Goal: Task Accomplishment & Management: Complete application form

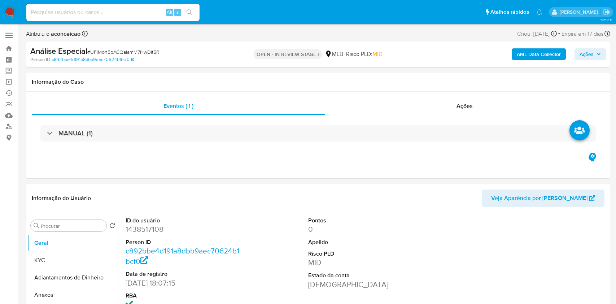
select select "10"
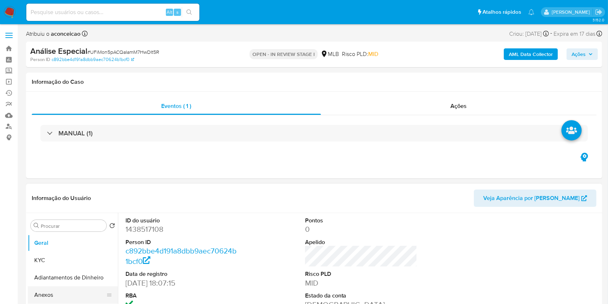
click at [50, 299] on button "Anexos" at bounding box center [70, 294] width 84 height 17
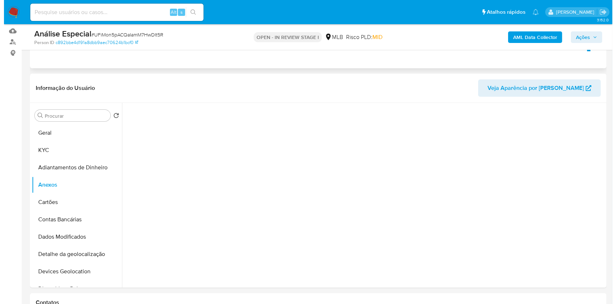
scroll to position [96, 0]
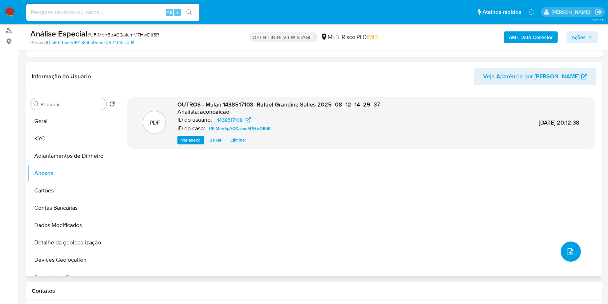
click at [573, 251] on button "upload-file" at bounding box center [571, 251] width 20 height 20
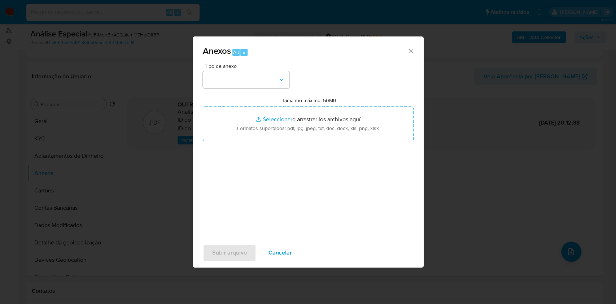
click at [280, 74] on button "button" at bounding box center [246, 79] width 87 height 17
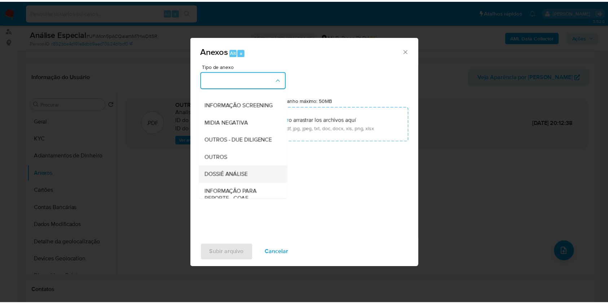
scroll to position [111, 0]
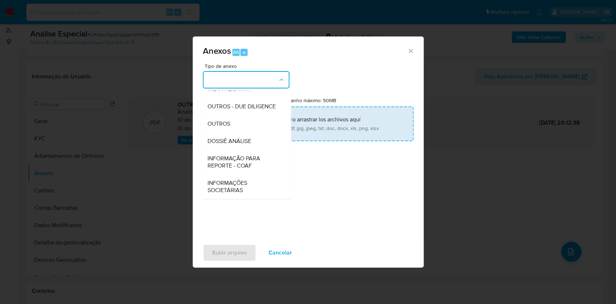
click at [254, 139] on div "DOSSIÊ ANÁLISE" at bounding box center [244, 140] width 74 height 17
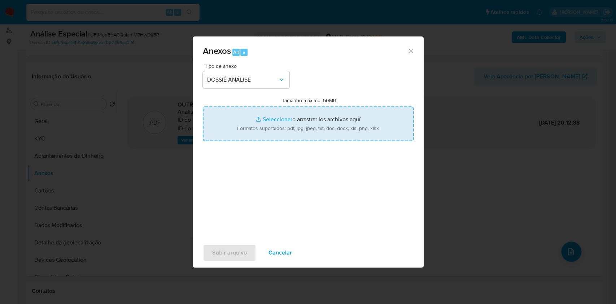
type input "C:\fakepath\SAR - XXXX - CPF 31566851866 - [PERSON_NAME] (1).pdf"
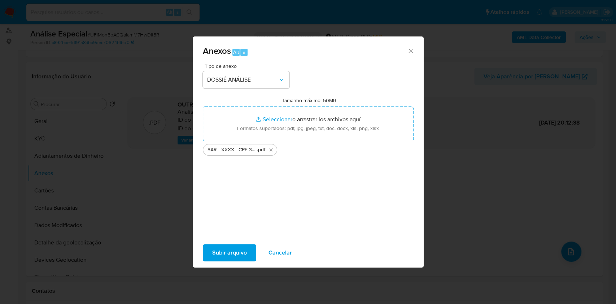
click at [220, 251] on span "Subir arquivo" at bounding box center [229, 253] width 35 height 16
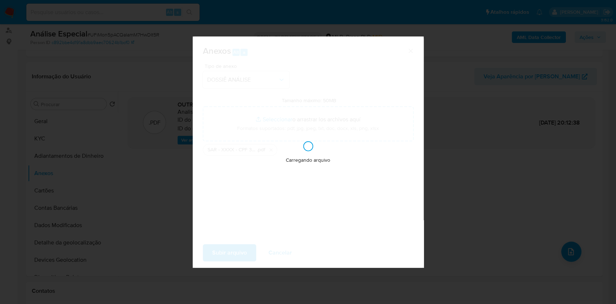
click at [489, 126] on div "Anexos Alt a Tipo de anexo DOSSIÊ ANÁLISE Tamanho máximo: 50MB Seleccionar arch…" at bounding box center [308, 152] width 616 height 304
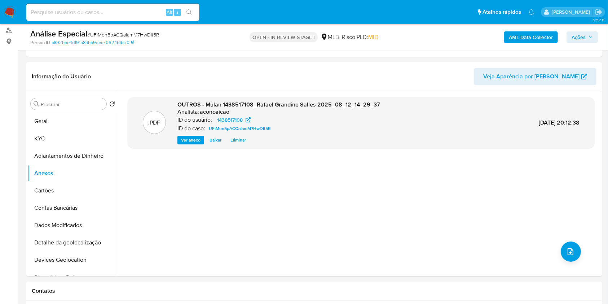
click at [582, 32] on span "Ações" at bounding box center [579, 37] width 14 height 12
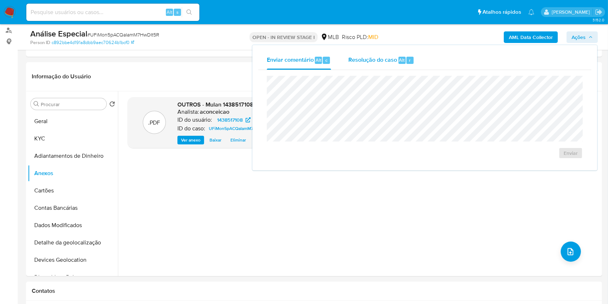
click at [373, 65] on div "Resolução do caso Alt r" at bounding box center [382, 60] width 66 height 19
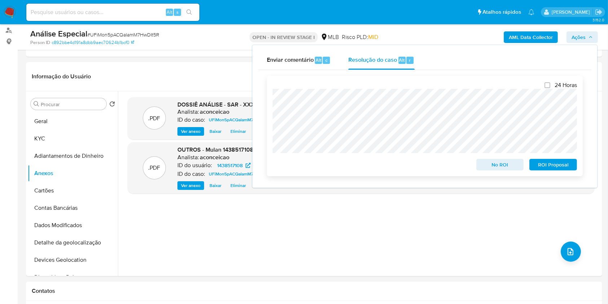
click at [540, 165] on span "ROI Proposal" at bounding box center [554, 164] width 38 height 10
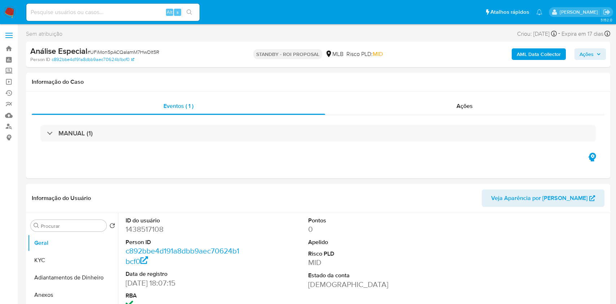
select select "10"
